Goal: Navigation & Orientation: Find specific page/section

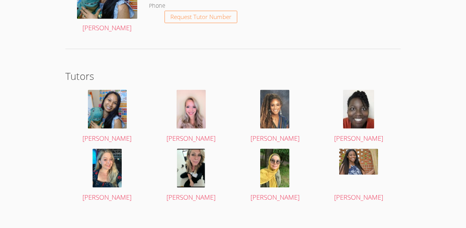
scroll to position [1153, 0]
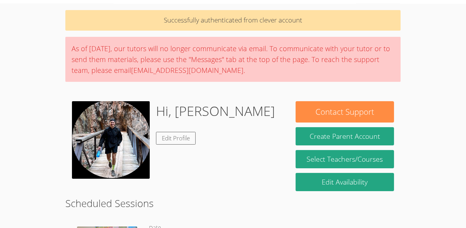
scroll to position [0, 0]
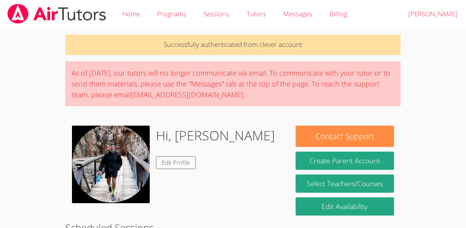
click at [396, 66] on div "As of [DATE], our tutors will no longer communicate via email. To communicate w…" at bounding box center [232, 83] width 335 height 45
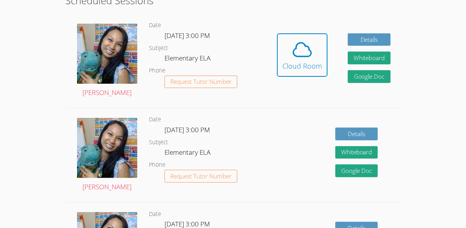
scroll to position [225, 0]
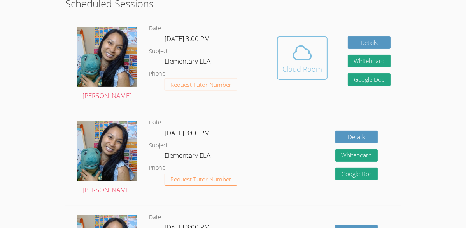
click at [318, 57] on span at bounding box center [302, 53] width 40 height 22
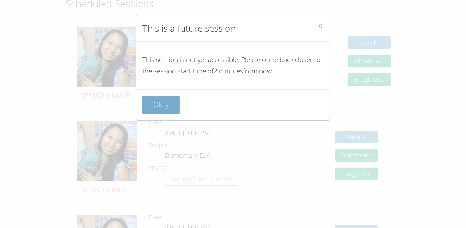
click at [162, 97] on button "Okay" at bounding box center [160, 105] width 37 height 18
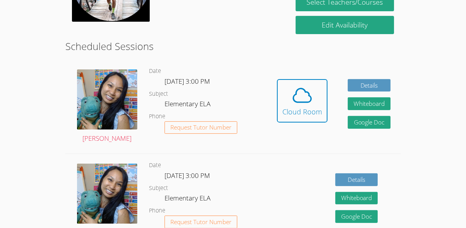
scroll to position [0, 0]
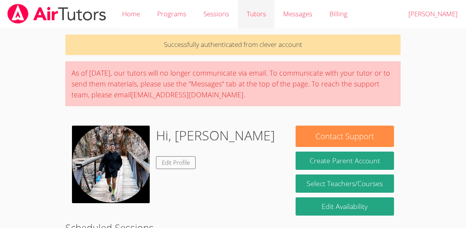
click at [258, 7] on link "Tutors" at bounding box center [256, 14] width 37 height 28
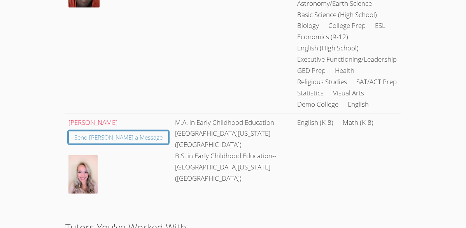
scroll to position [947, 0]
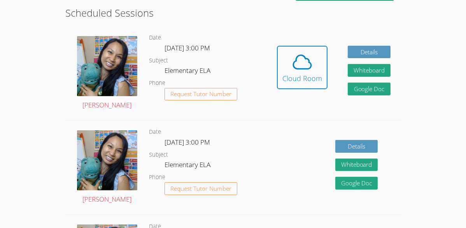
scroll to position [218, 0]
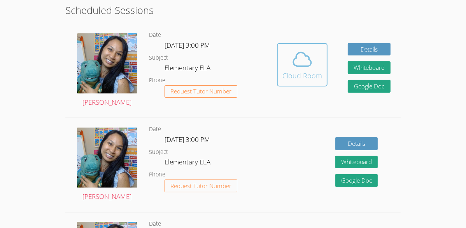
click at [291, 61] on icon at bounding box center [302, 60] width 22 height 22
